Goal: Task Accomplishment & Management: Use online tool/utility

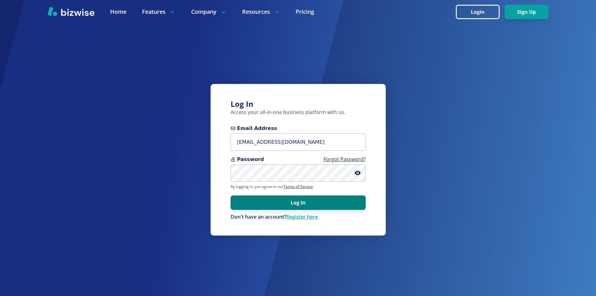
click at [263, 201] on button "Log In" at bounding box center [298, 202] width 135 height 14
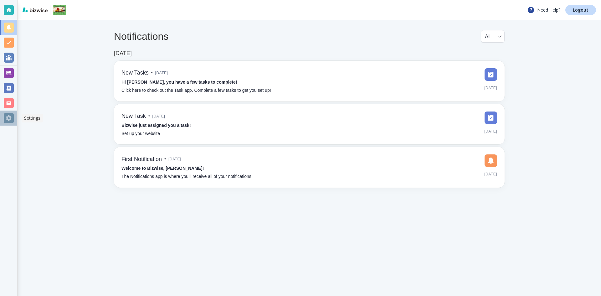
click at [5, 115] on div at bounding box center [9, 118] width 10 height 10
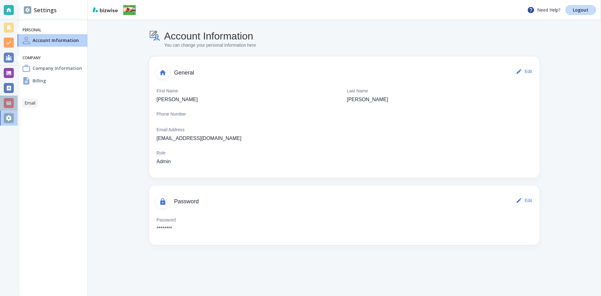
click at [8, 101] on div at bounding box center [9, 103] width 10 height 10
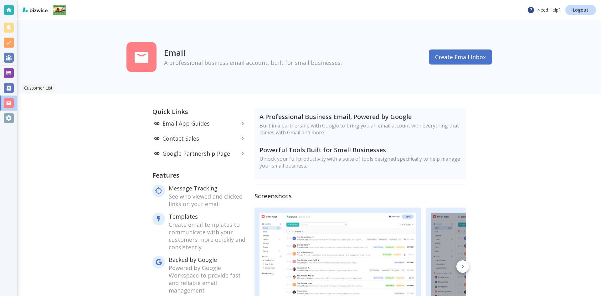
click at [9, 91] on div at bounding box center [9, 88] width 10 height 10
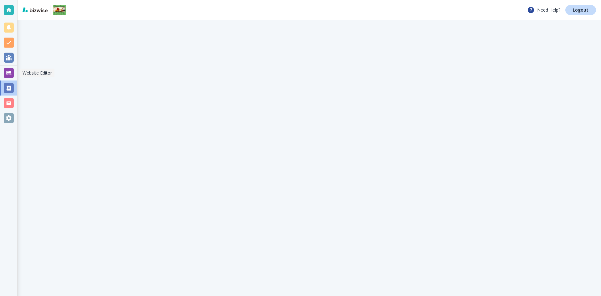
click at [9, 70] on div at bounding box center [9, 73] width 10 height 10
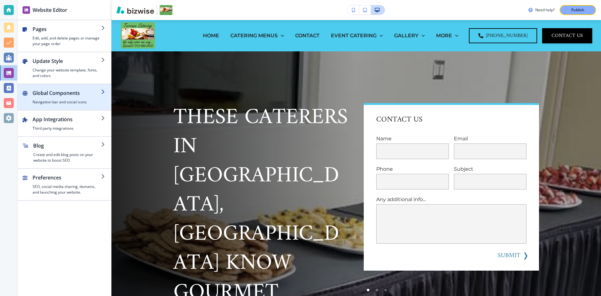
click at [64, 98] on div "button" at bounding box center [67, 98] width 69 height 3
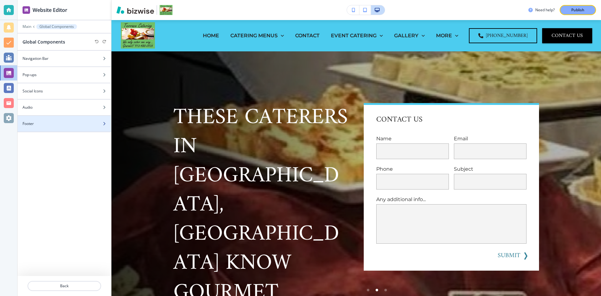
click at [80, 126] on div "Footer" at bounding box center [58, 124] width 80 height 6
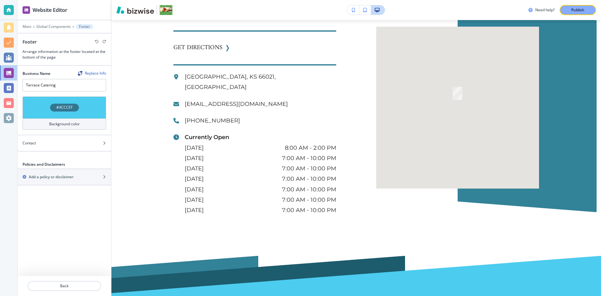
scroll to position [2927, 0]
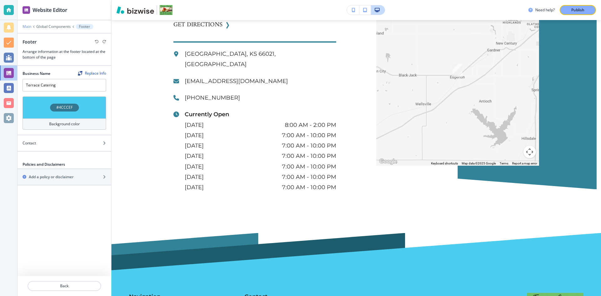
click at [25, 25] on p "Main" at bounding box center [27, 26] width 9 height 4
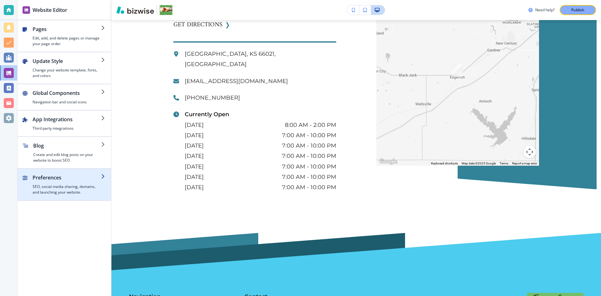
click at [59, 192] on h4 "SEO, social media sharing, domains, and launching your website." at bounding box center [67, 189] width 69 height 11
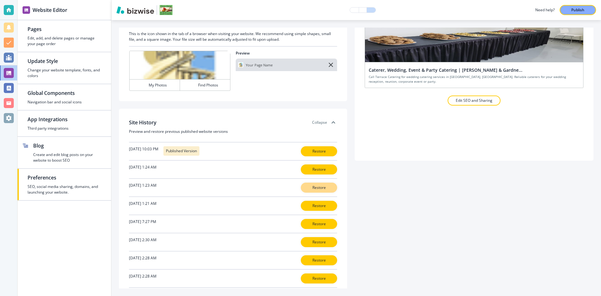
scroll to position [94, 0]
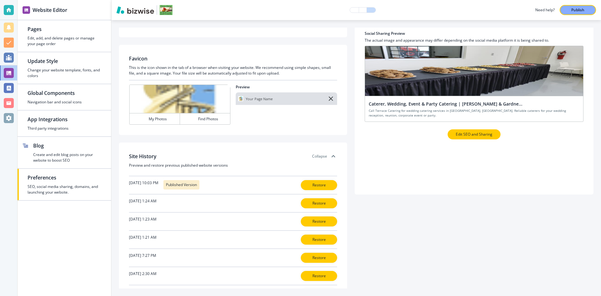
click at [476, 138] on button "Edit SEO and Sharing" at bounding box center [474, 134] width 53 height 10
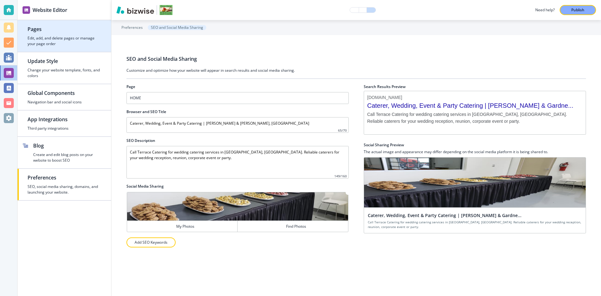
click at [40, 39] on h4 "Edit, add, and delete pages or manage your page order" at bounding box center [65, 40] width 74 height 11
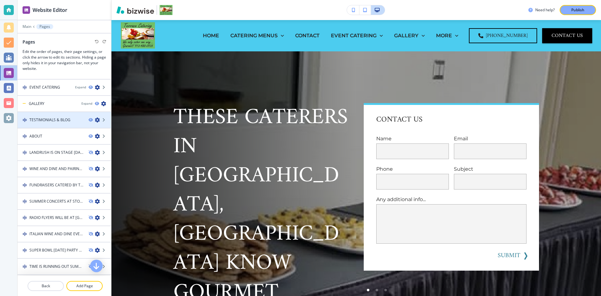
scroll to position [78, 0]
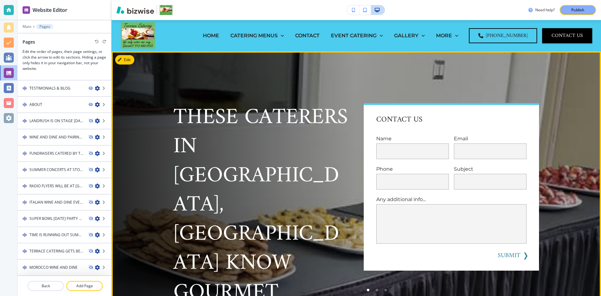
click at [244, 142] on p "These Caterers in [GEOGRAPHIC_DATA], [GEOGRAPHIC_DATA] Know Gourmet" at bounding box center [260, 205] width 175 height 204
click at [211, 138] on p "These Caterers in [GEOGRAPHIC_DATA], [GEOGRAPHIC_DATA] Know Gourmet" at bounding box center [260, 205] width 175 height 204
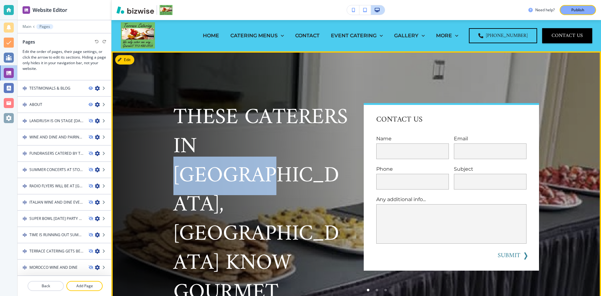
click at [211, 138] on p "These Caterers in [GEOGRAPHIC_DATA], [GEOGRAPHIC_DATA] Know Gourmet" at bounding box center [260, 205] width 175 height 204
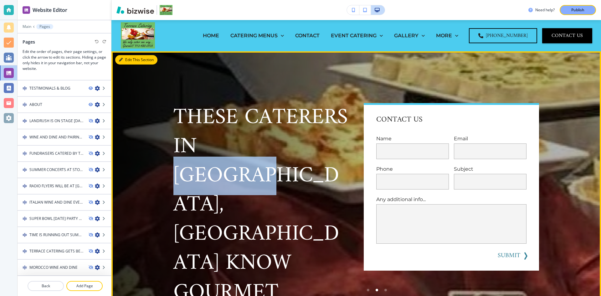
click at [121, 59] on icon "button" at bounding box center [121, 60] width 4 height 4
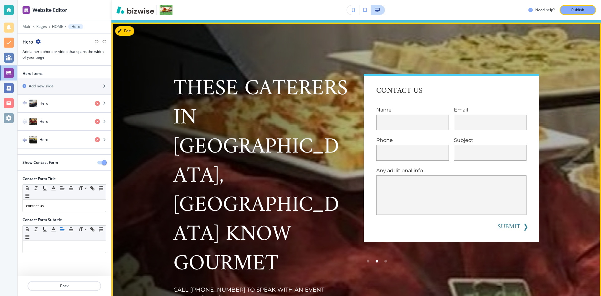
scroll to position [31, 0]
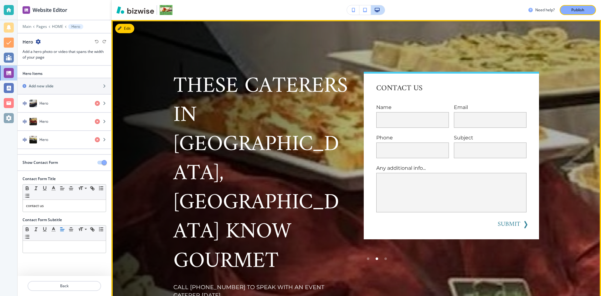
click at [233, 101] on p "These Caterers in [GEOGRAPHIC_DATA], [GEOGRAPHIC_DATA] Know Gourmet" at bounding box center [260, 174] width 175 height 204
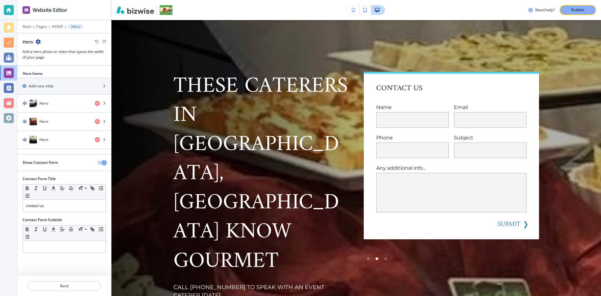
click at [225, 119] on p "These Caterers in [GEOGRAPHIC_DATA], [GEOGRAPHIC_DATA] Know Gourmet" at bounding box center [260, 174] width 175 height 204
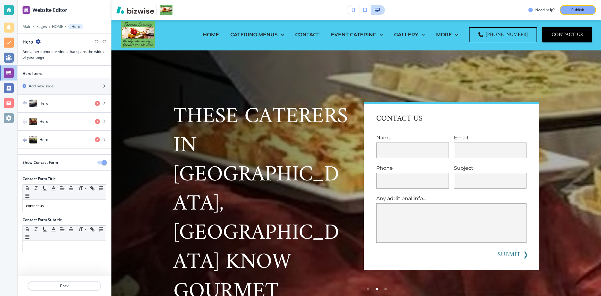
scroll to position [0, 0]
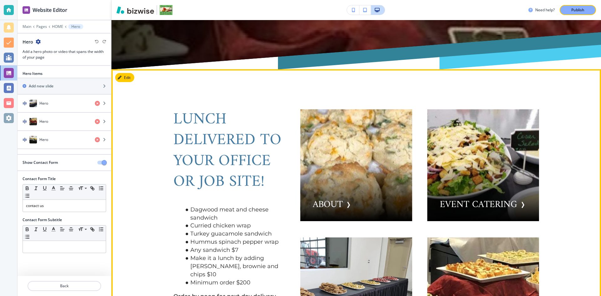
drag, startPoint x: 214, startPoint y: 84, endPoint x: 210, endPoint y: 84, distance: 3.8
click at [214, 106] on span "Lunch Delivered To Your Office or Job Site!" at bounding box center [229, 151] width 113 height 90
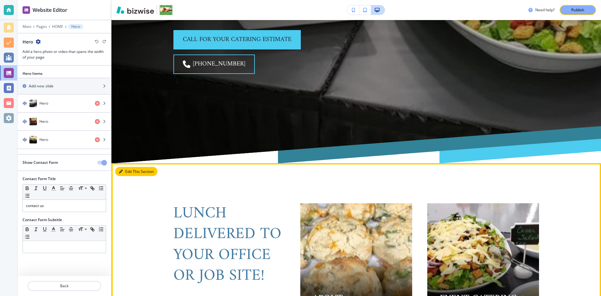
click at [125, 167] on button "Edit This Section" at bounding box center [136, 171] width 42 height 9
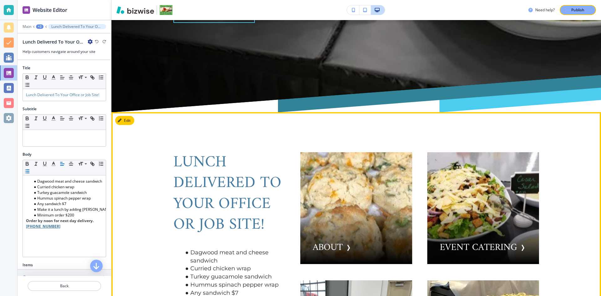
scroll to position [368, 0]
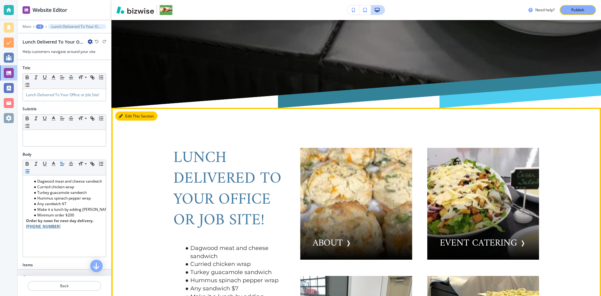
click at [125, 111] on button "Edit This Section" at bounding box center [136, 115] width 42 height 9
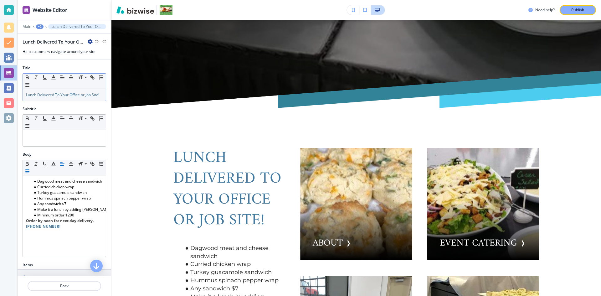
click at [46, 98] on p "Lunch Delivered To Your Office or Job Site!" at bounding box center [64, 95] width 77 height 6
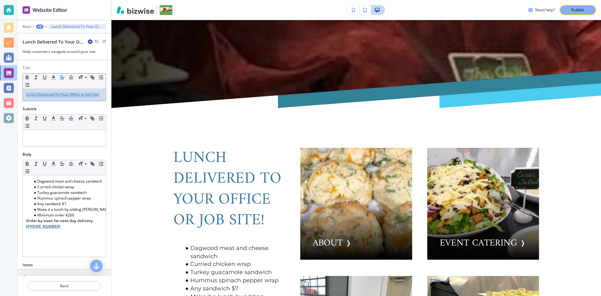
drag, startPoint x: 39, startPoint y: 100, endPoint x: 24, endPoint y: 97, distance: 14.9
click at [24, 97] on div "Lunch Delivered To Your Office or Job Site!" at bounding box center [64, 95] width 83 height 12
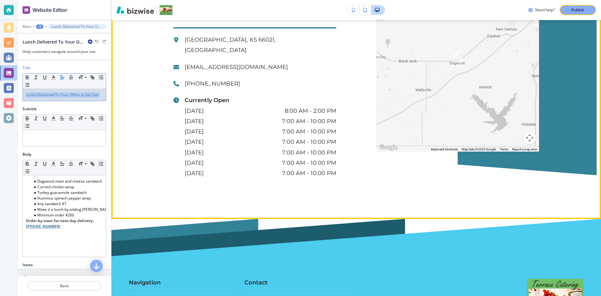
scroll to position [2872, 0]
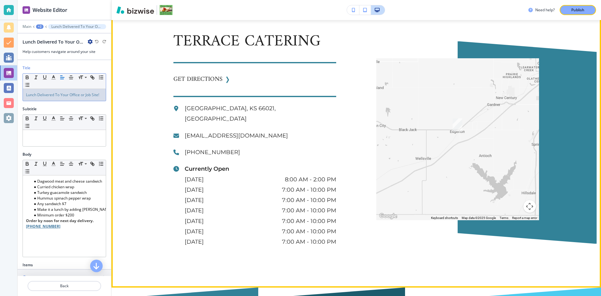
click at [193, 52] on h3 "TERRACE CATERING" at bounding box center [254, 41] width 163 height 21
click at [217, 52] on h3 "TERRACE CATERING" at bounding box center [254, 41] width 163 height 21
click at [124, 4] on button "Edit This Section" at bounding box center [136, -1] width 42 height 9
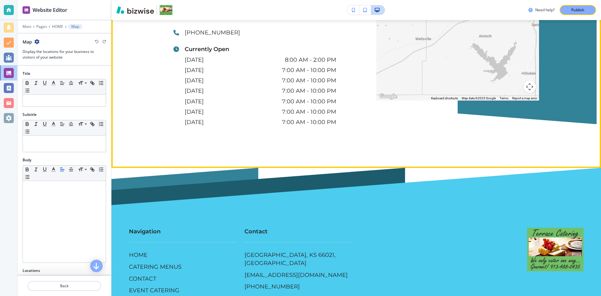
scroll to position [2929, 0]
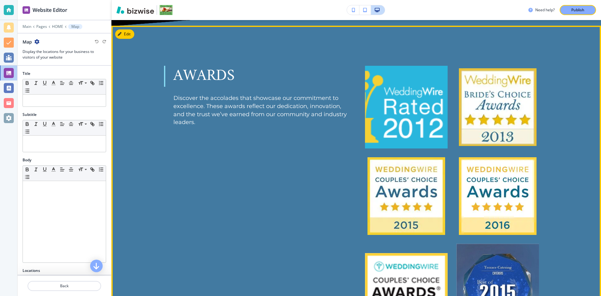
scroll to position [2710, 0]
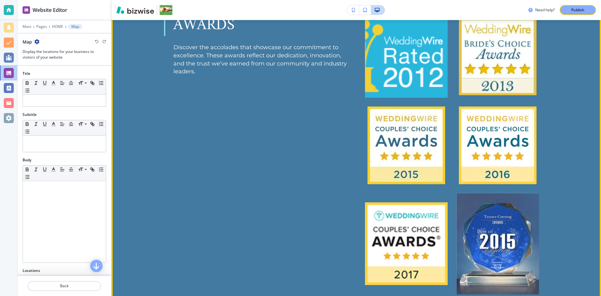
click at [220, 232] on div "Awards Discover the accolades that showcase our commitment to excellence. These…" at bounding box center [356, 154] width 490 height 359
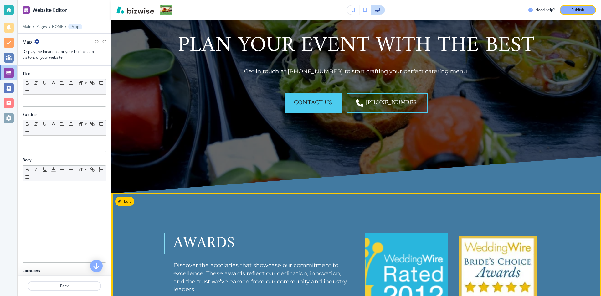
scroll to position [2491, 0]
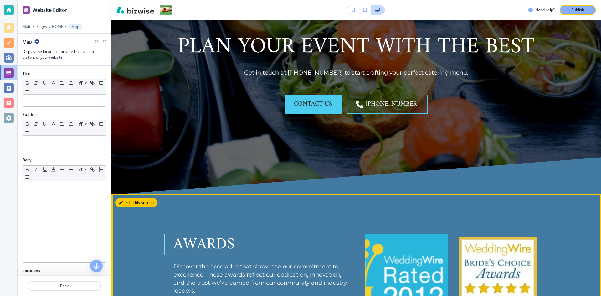
click at [126, 198] on button "Edit This Section" at bounding box center [136, 202] width 42 height 9
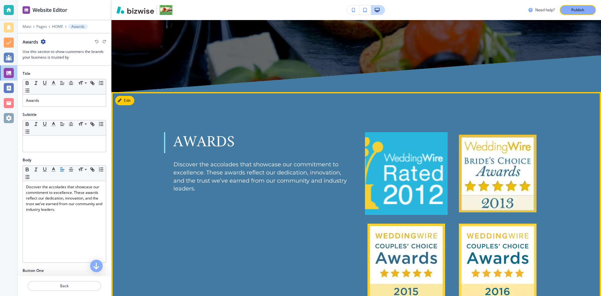
scroll to position [2595, 0]
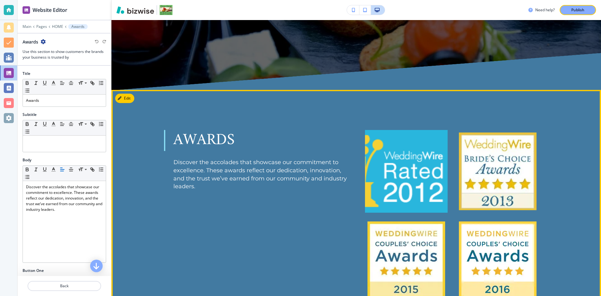
click at [195, 130] on p "Awards" at bounding box center [260, 140] width 174 height 21
